Goal: Task Accomplishment & Management: Manage account settings

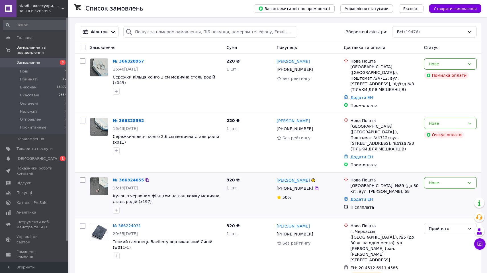
click at [299, 178] on link "Алевтіна Дузь" at bounding box center [293, 181] width 33 height 6
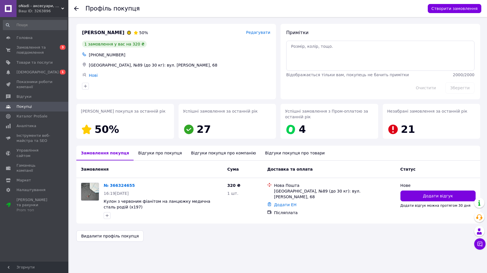
click at [152, 156] on div "Відгуки про покупця" at bounding box center [159, 153] width 53 height 15
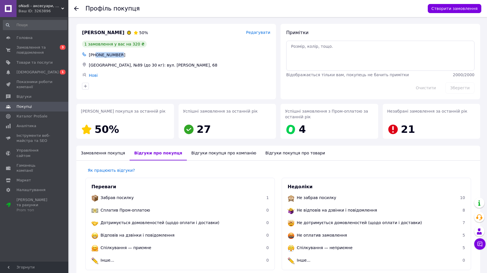
drag, startPoint x: 96, startPoint y: 54, endPoint x: 133, endPoint y: 54, distance: 37.0
click at [133, 54] on div "+380966428484" at bounding box center [180, 55] width 184 height 8
copy div "0966428484"
click at [32, 48] on span "Замовлення та повідомлення" at bounding box center [35, 50] width 36 height 10
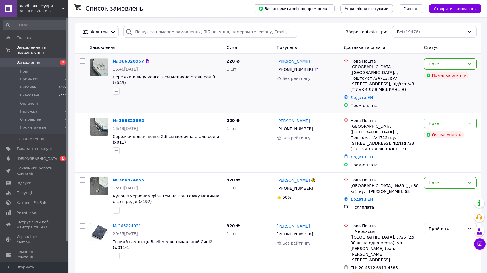
click at [132, 61] on link "№ 366328957" at bounding box center [128, 61] width 31 height 5
click at [124, 118] on link "№ 366328592" at bounding box center [128, 120] width 31 height 5
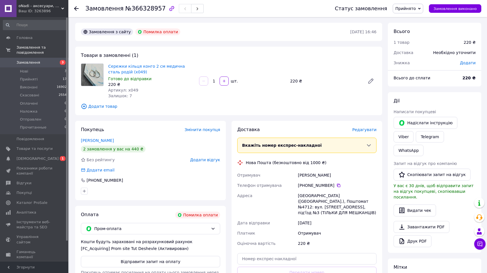
scroll to position [33, 0]
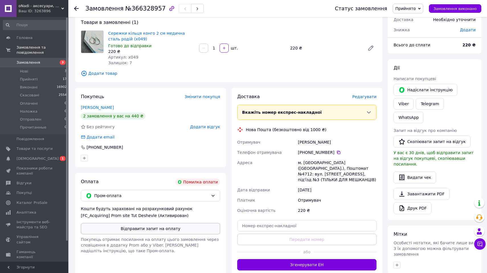
click at [118, 229] on button "Відправити запит на оплату" at bounding box center [150, 228] width 139 height 11
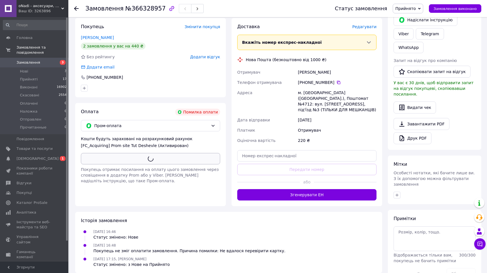
scroll to position [102, 0]
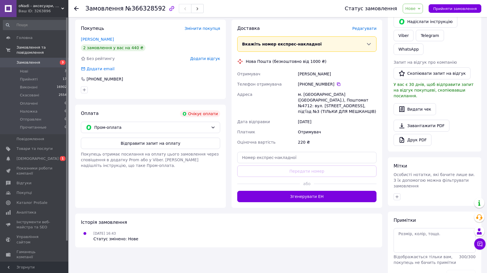
scroll to position [101, 0]
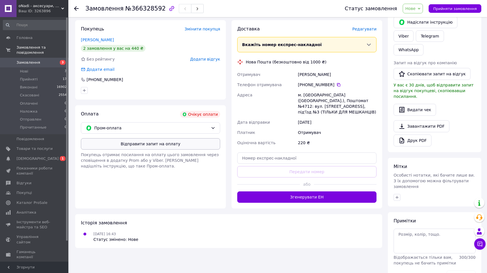
click at [144, 143] on button "Відправити запит на оплату" at bounding box center [150, 143] width 139 height 11
